Goal: Information Seeking & Learning: Learn about a topic

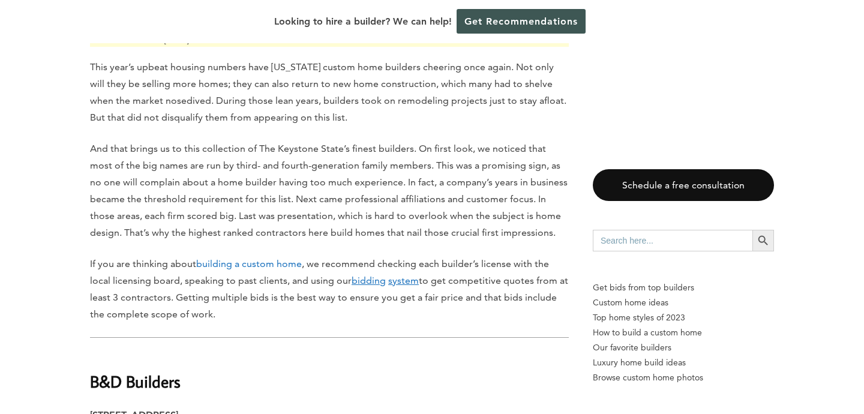
scroll to position [688, 0]
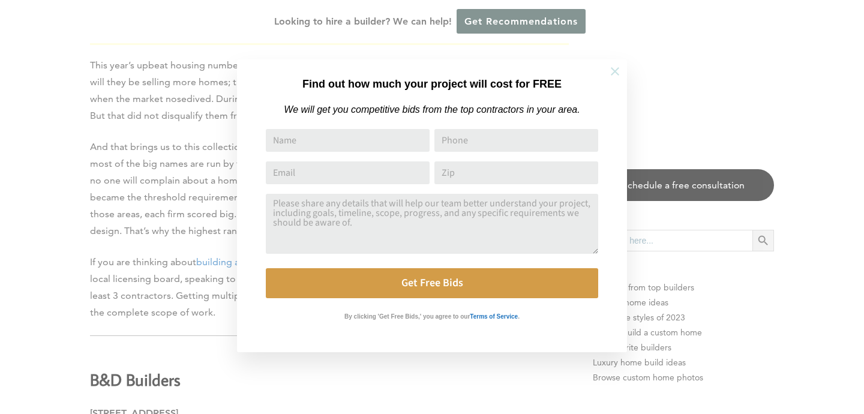
click at [619, 70] on icon at bounding box center [614, 71] width 13 height 13
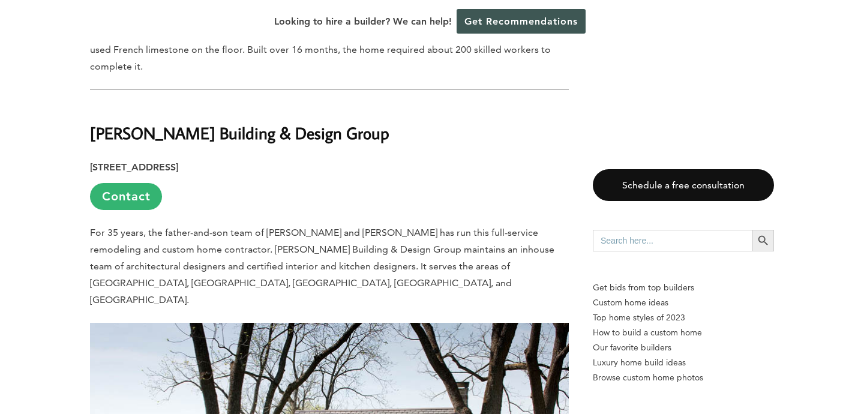
scroll to position [2333, 0]
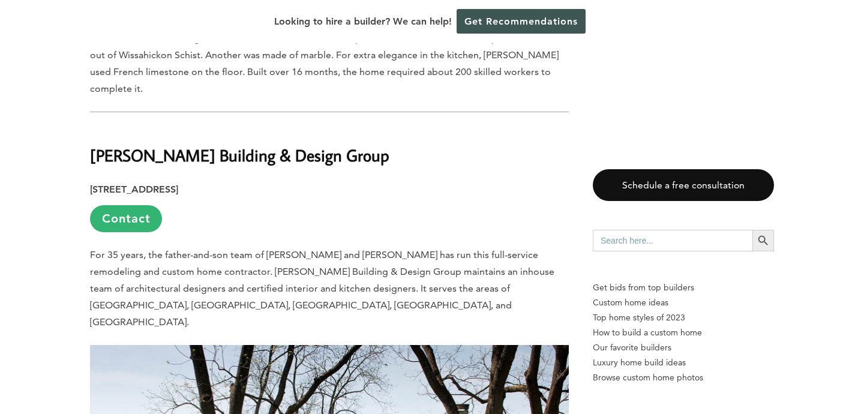
click at [231, 145] on b "[PERSON_NAME] Building & Design Group" at bounding box center [239, 155] width 299 height 21
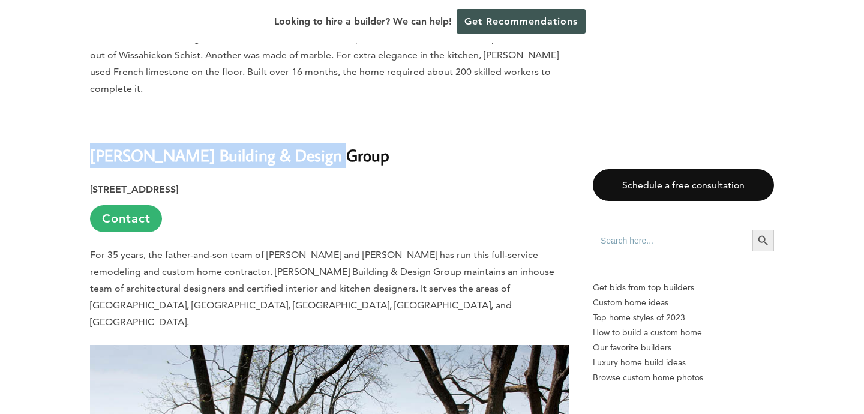
drag, startPoint x: 323, startPoint y: 123, endPoint x: 85, endPoint y: 118, distance: 237.7
copy b "[PERSON_NAME] Building & Design Group"
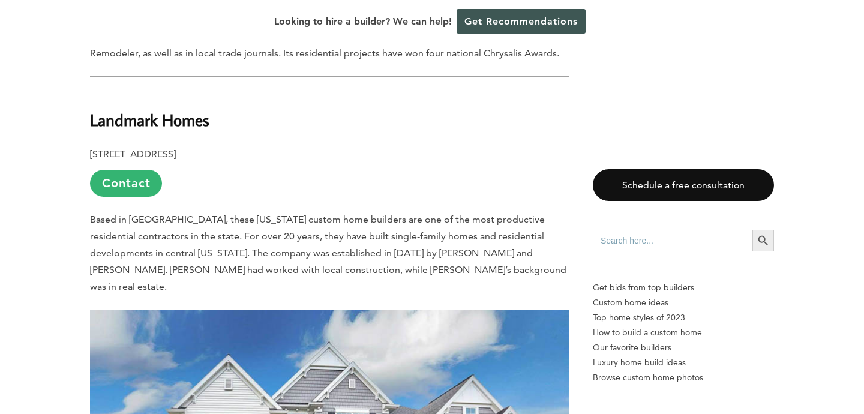
scroll to position [3067, 0]
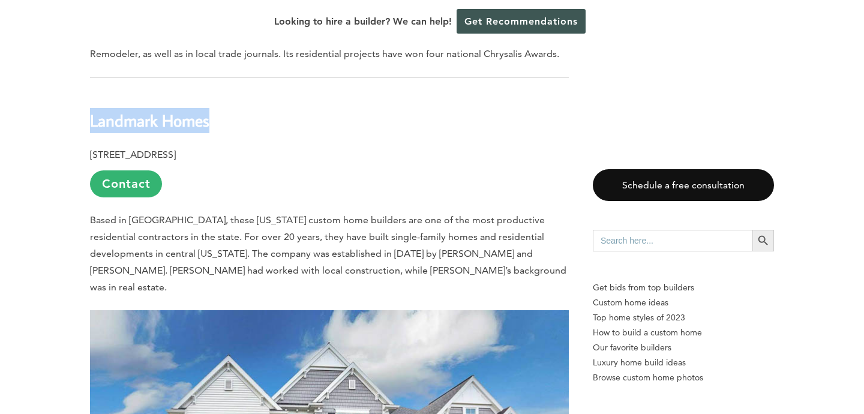
drag, startPoint x: 214, startPoint y: 69, endPoint x: 82, endPoint y: 62, distance: 132.2
copy b "Landmark Homes"
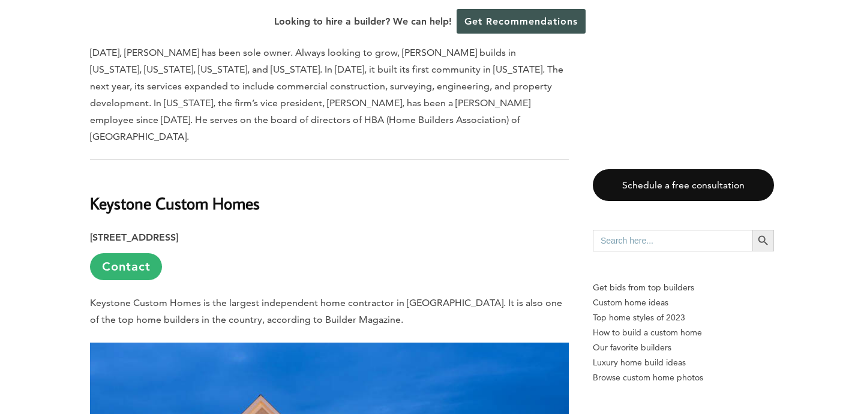
scroll to position [4397, 0]
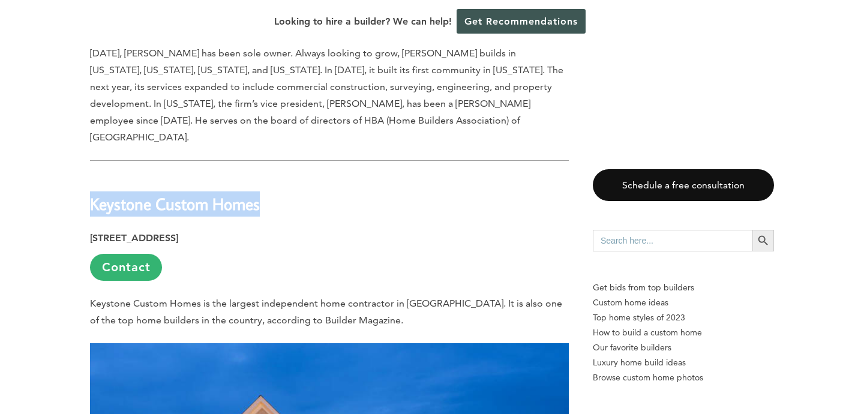
drag, startPoint x: 263, startPoint y: 103, endPoint x: 88, endPoint y: 106, distance: 175.2
copy b "Keystone Custom Homes"
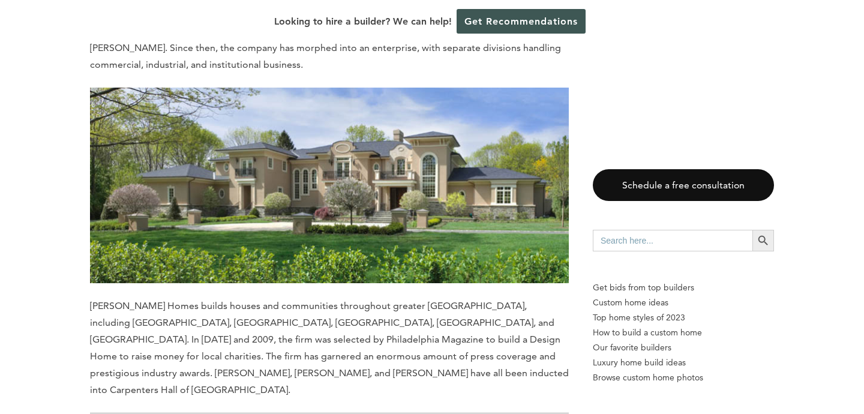
scroll to position [10317, 0]
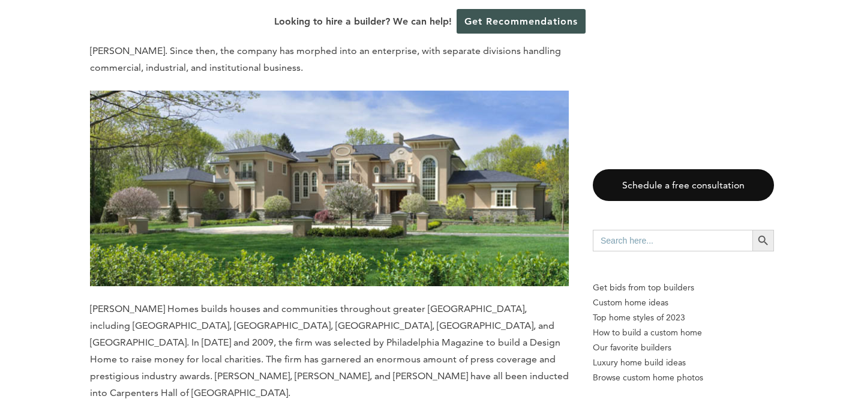
drag, startPoint x: 221, startPoint y: 160, endPoint x: 77, endPoint y: 145, distance: 144.9
copy b "C. [PERSON_NAME]"
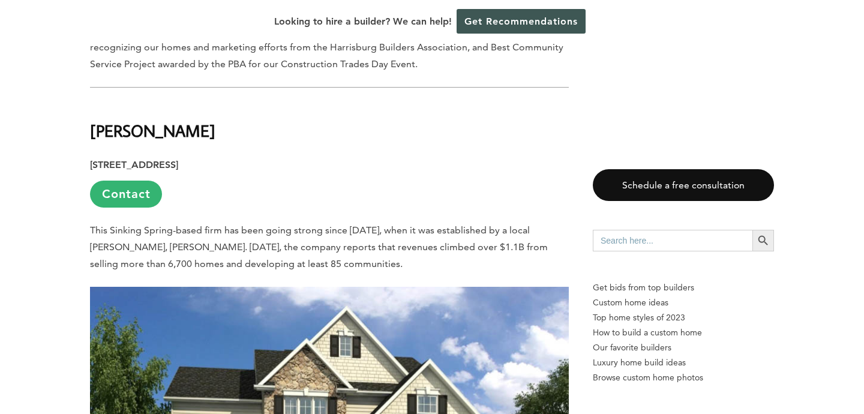
scroll to position [3783, 0]
drag, startPoint x: 139, startPoint y: 48, endPoint x: 68, endPoint y: 46, distance: 70.8
copy b "[PERSON_NAME]"
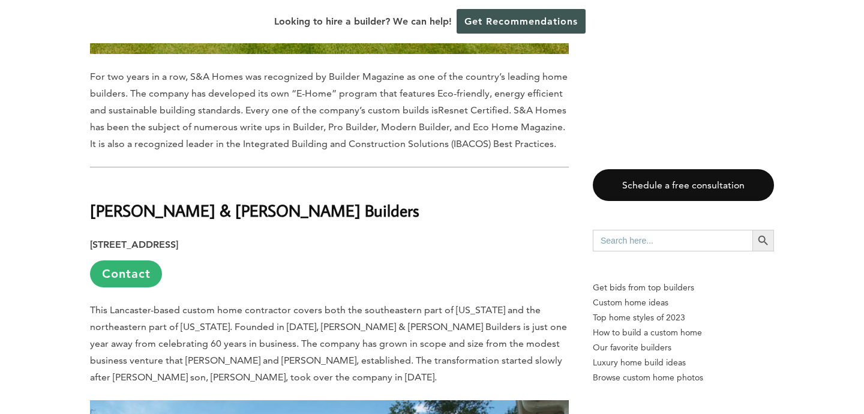
scroll to position [5758, 0]
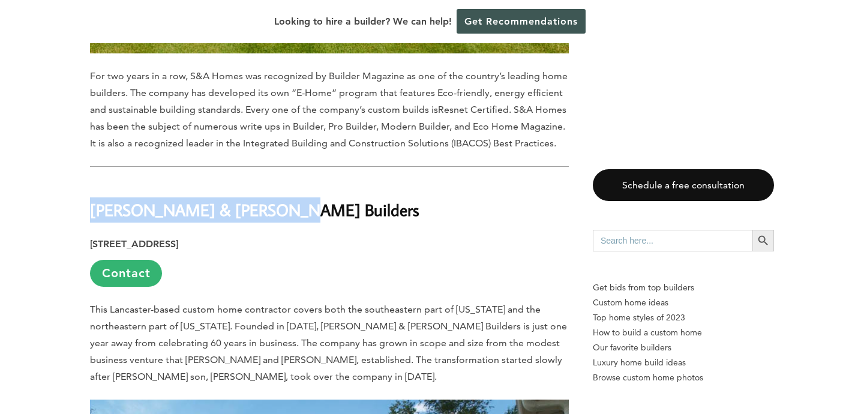
drag, startPoint x: 258, startPoint y: 75, endPoint x: 82, endPoint y: 64, distance: 176.8
copy b "[PERSON_NAME] & [PERSON_NAME] Builders"
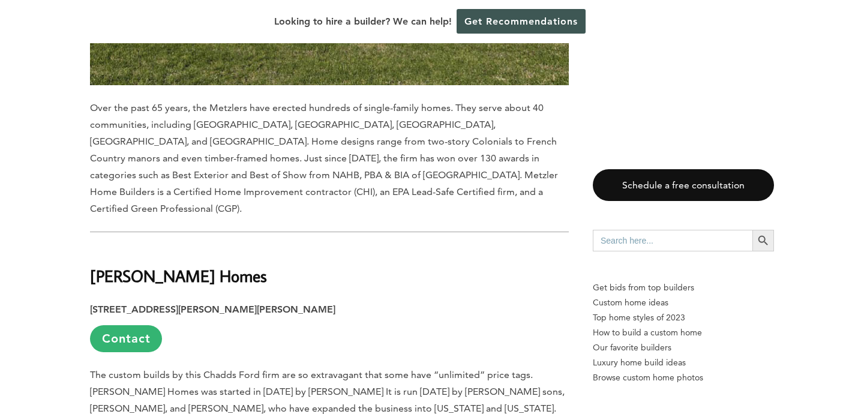
scroll to position [7933, 0]
